Goal: Task Accomplishment & Management: Manage account settings

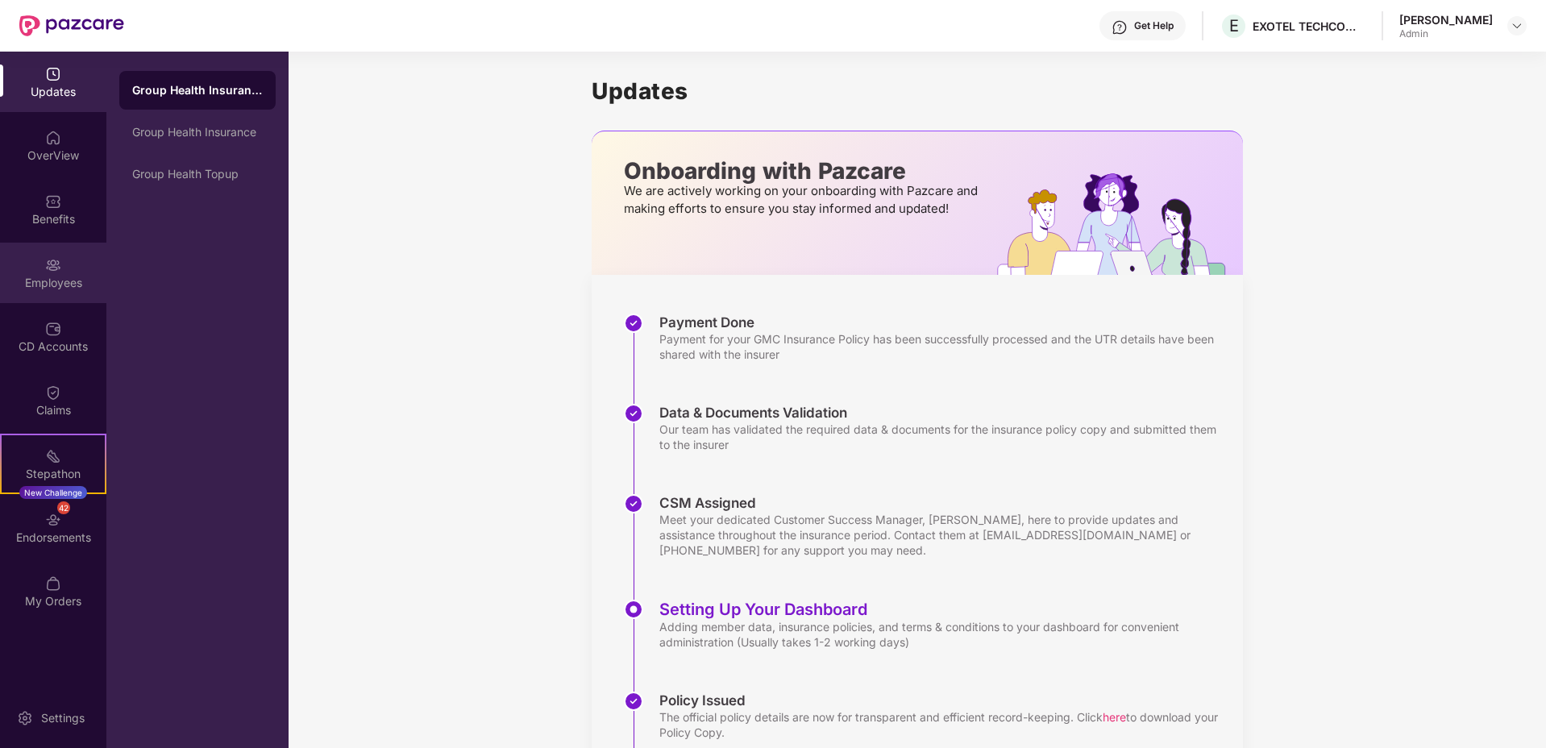
click at [56, 278] on div "Employees" at bounding box center [53, 283] width 106 height 16
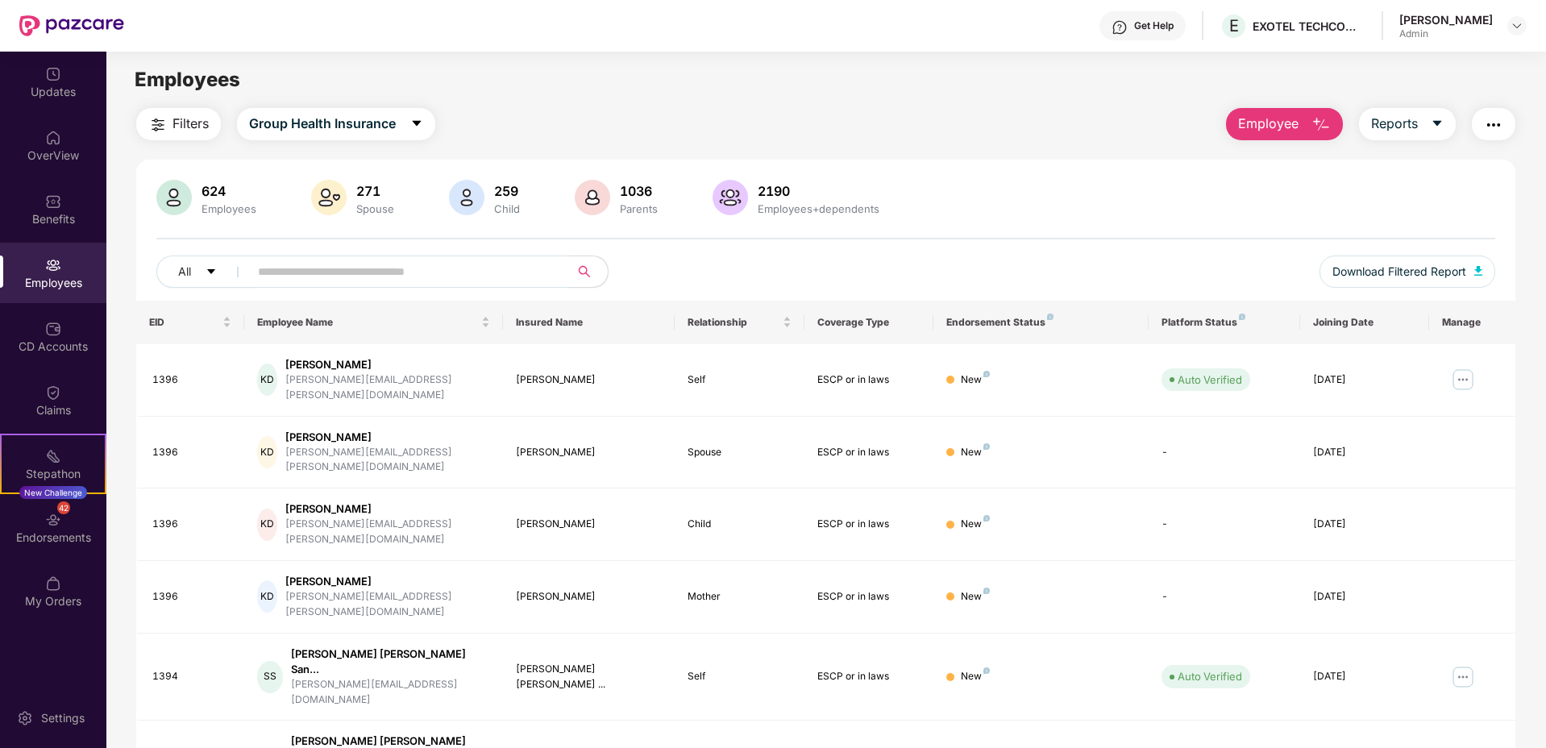
click at [385, 271] on input "text" at bounding box center [402, 272] width 289 height 24
type input "********"
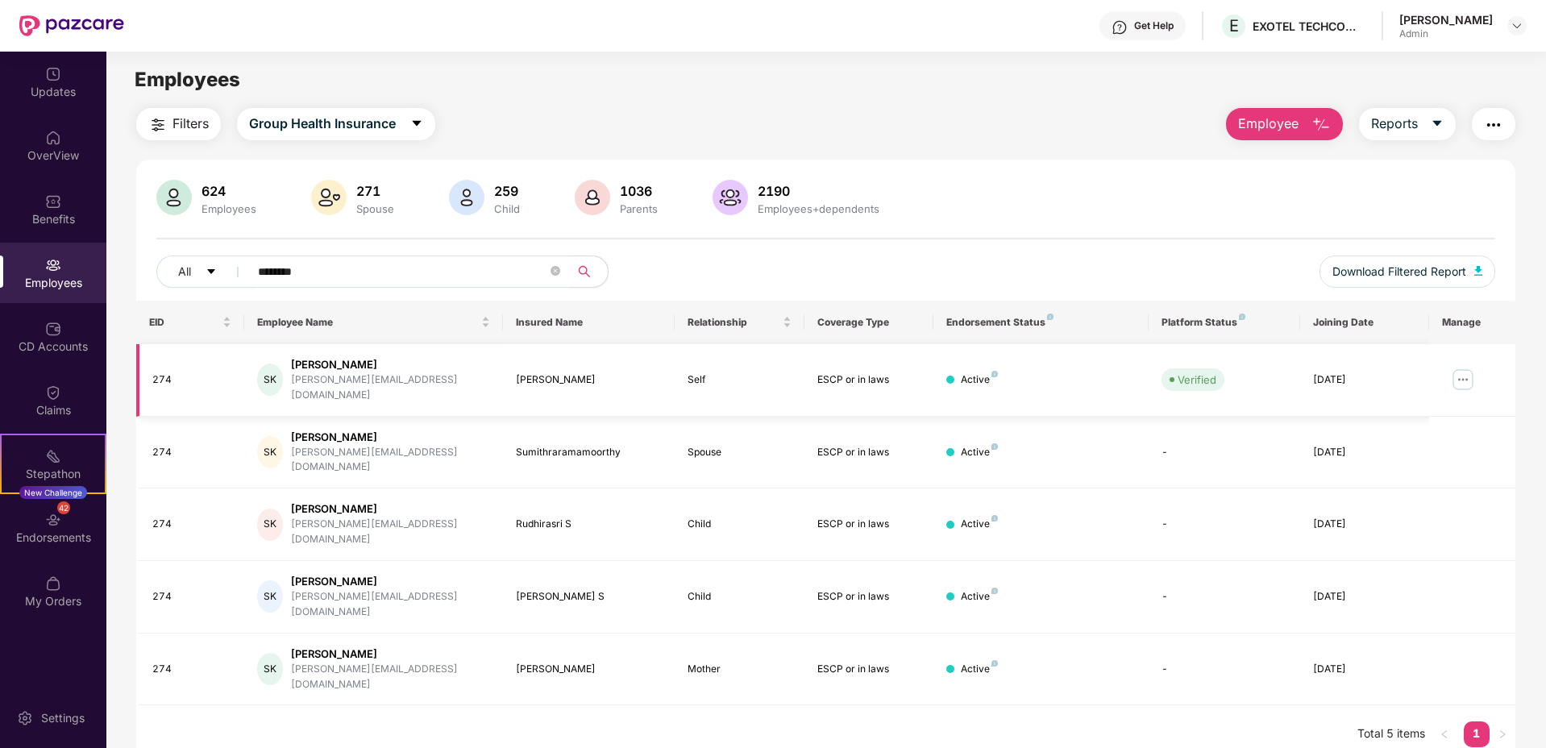
click at [1450, 372] on img at bounding box center [1463, 380] width 26 height 26
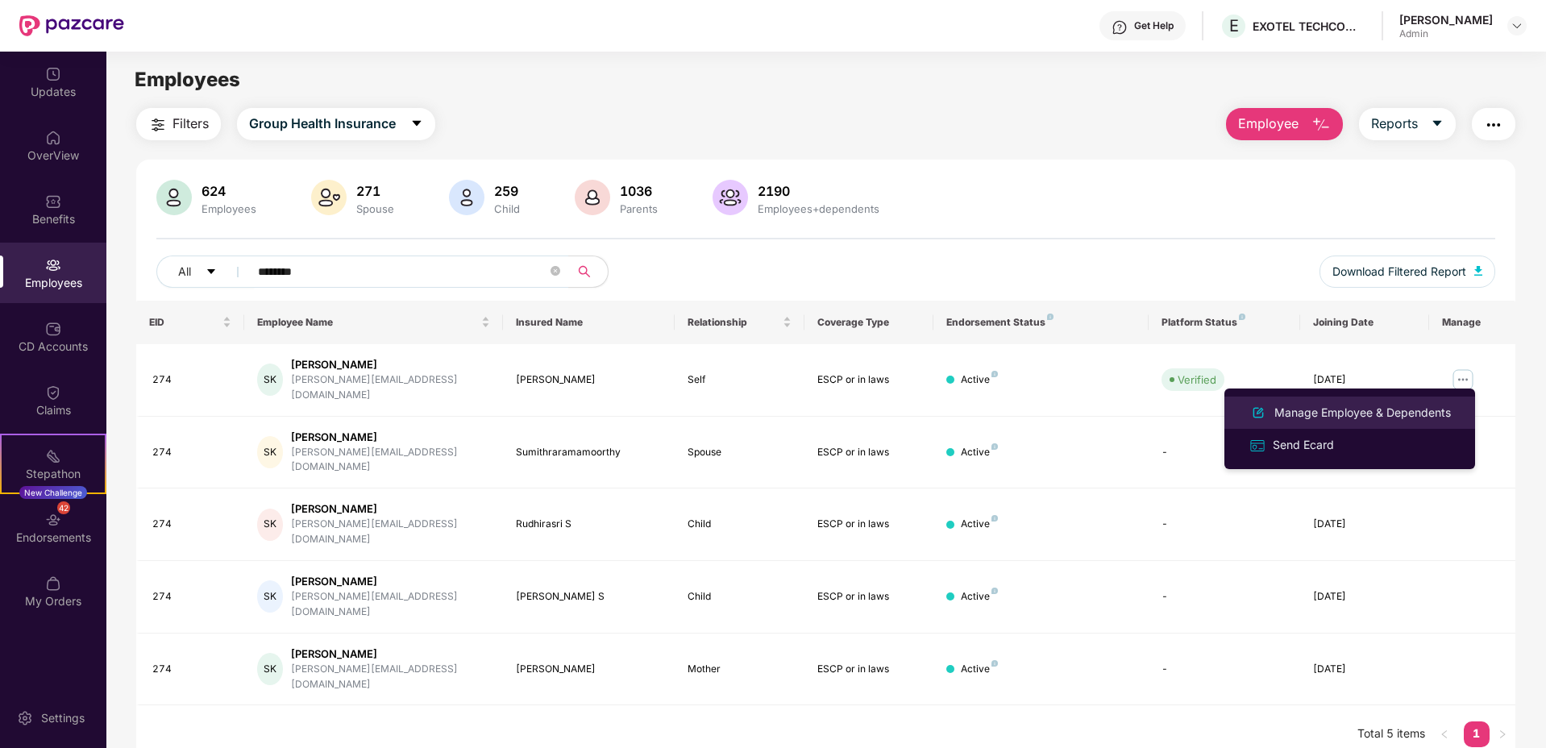
click at [1339, 415] on div "Manage Employee & Dependents" at bounding box center [1362, 413] width 183 height 18
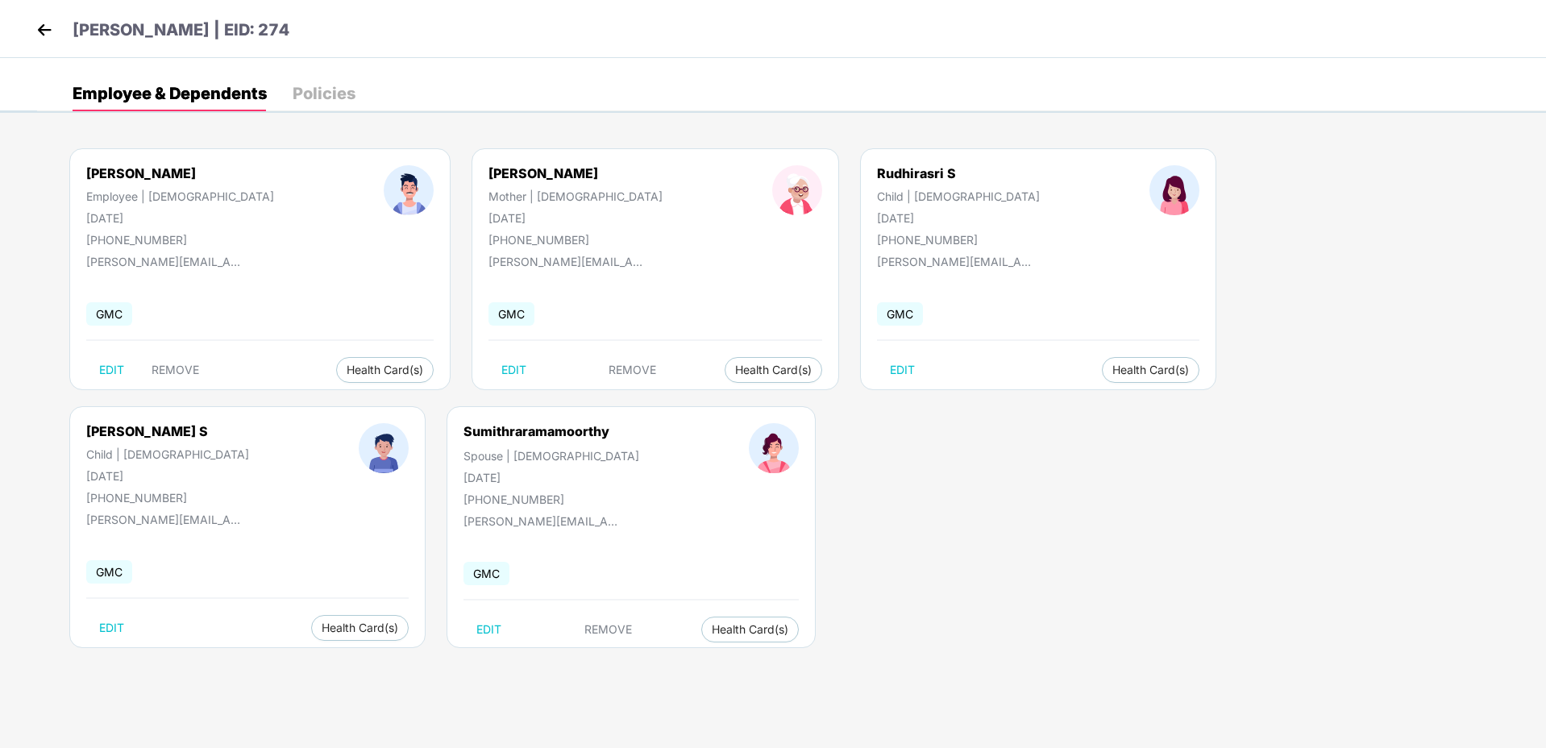
click at [313, 94] on div "Policies" at bounding box center [324, 93] width 63 height 16
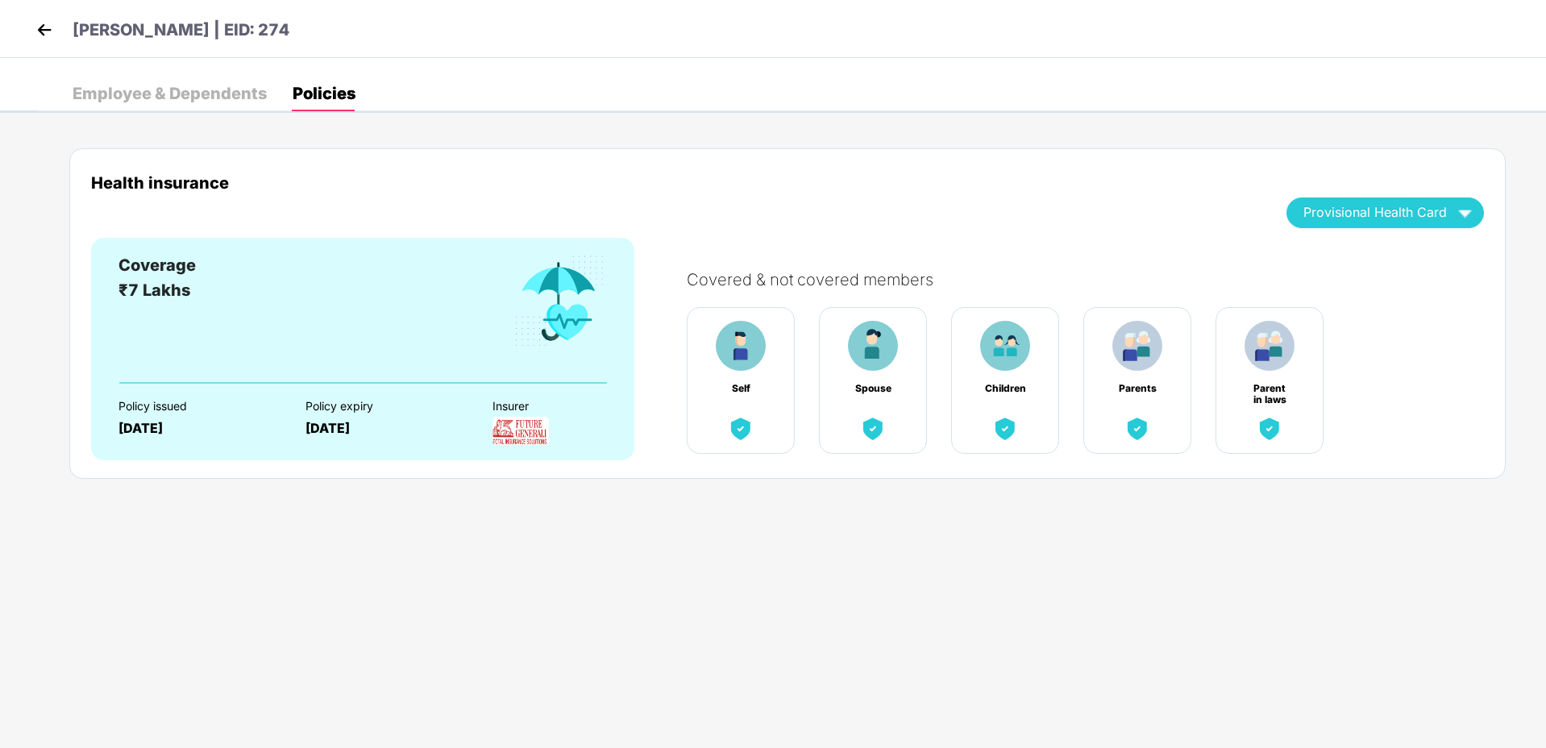
click at [156, 93] on div "Employee & Dependents" at bounding box center [170, 93] width 194 height 16
